Goal: Task Accomplishment & Management: Use online tool/utility

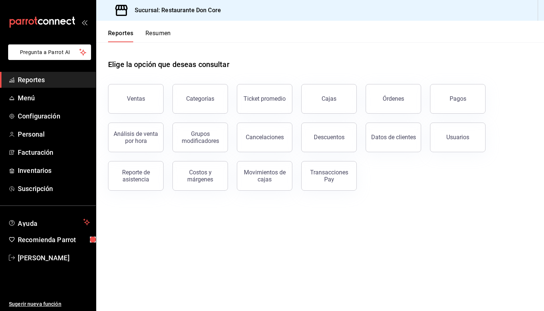
click at [54, 83] on span "Reportes" at bounding box center [54, 80] width 72 height 10
click at [290, 104] on button "Pagos" at bounding box center [458, 99] width 56 height 30
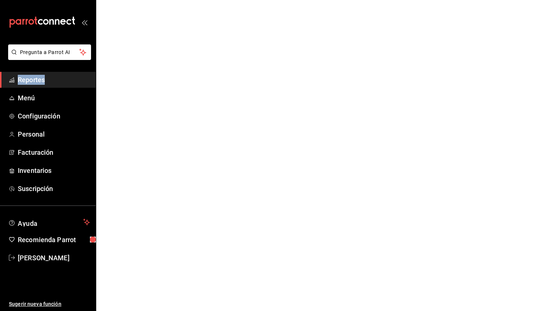
click at [290, 0] on html "Pregunta a Parrot AI Reportes Menú Configuración Personal Facturación Inventari…" at bounding box center [272, 0] width 544 height 0
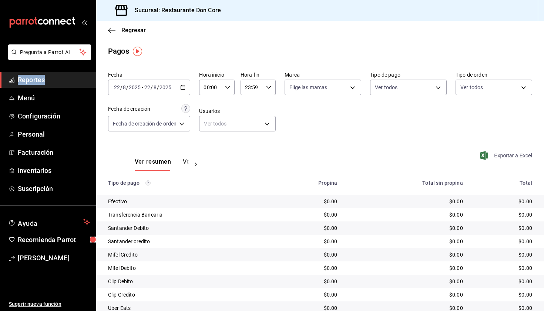
click at [290, 156] on span "Exportar a Excel" at bounding box center [507, 155] width 51 height 9
click at [184, 90] on \(Stroke\) "button" at bounding box center [183, 88] width 4 height 4
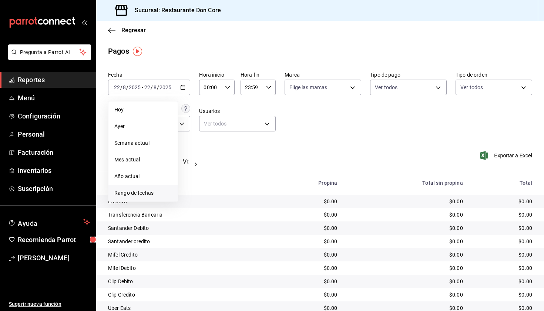
click at [144, 194] on span "Rango de fechas" at bounding box center [142, 193] width 57 height 8
click at [221, 190] on button "20" at bounding box center [219, 185] width 13 height 13
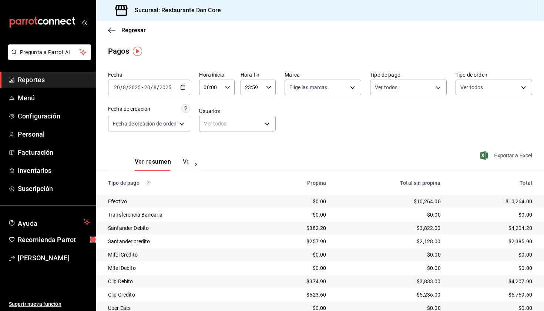
click at [290, 157] on span "Exportar a Excel" at bounding box center [507, 155] width 51 height 9
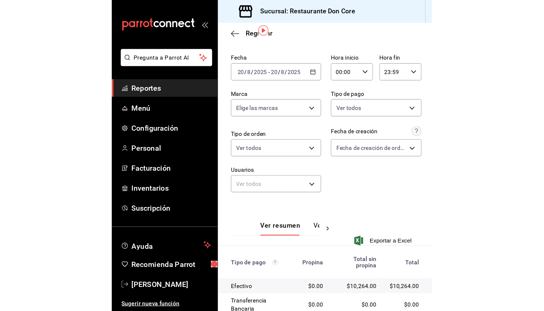
scroll to position [24, 0]
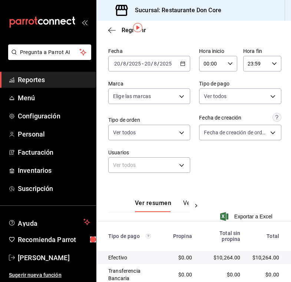
click at [181, 61] on icon "button" at bounding box center [182, 63] width 5 height 5
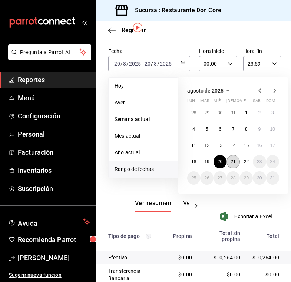
click at [235, 161] on abbr "21" at bounding box center [232, 161] width 5 height 5
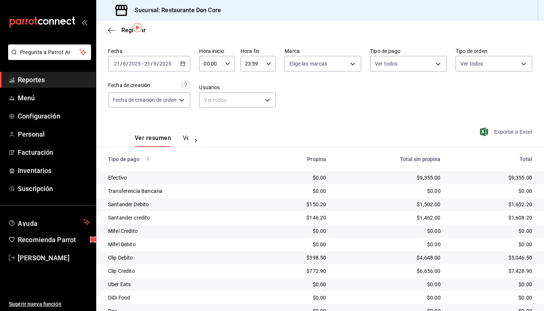
click at [290, 133] on span "Exportar a Excel" at bounding box center [507, 131] width 51 height 9
